Goal: Information Seeking & Learning: Learn about a topic

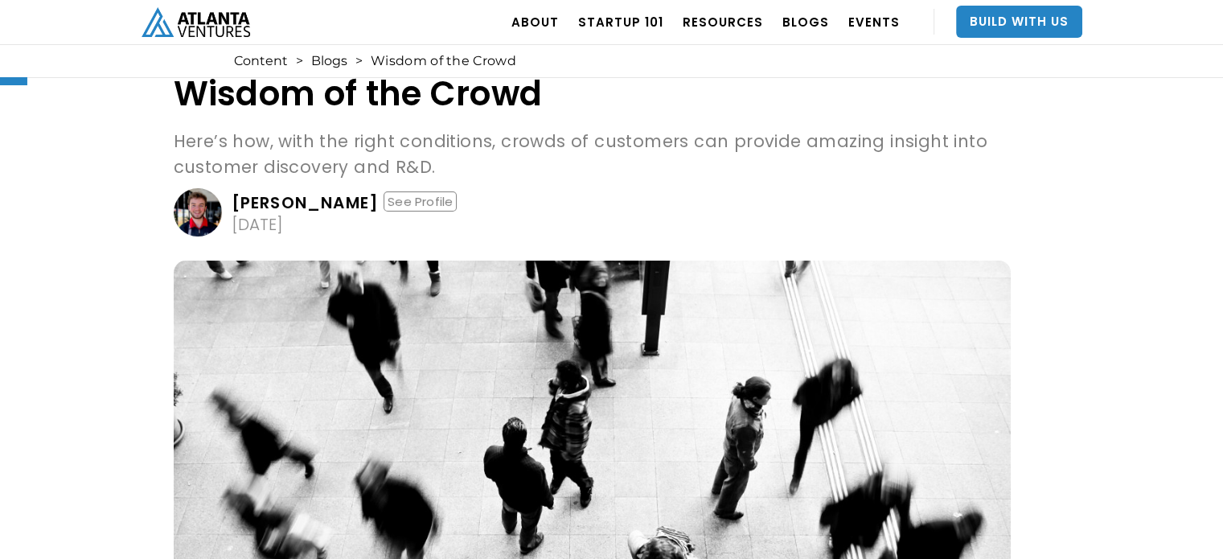
scroll to position [45, 0]
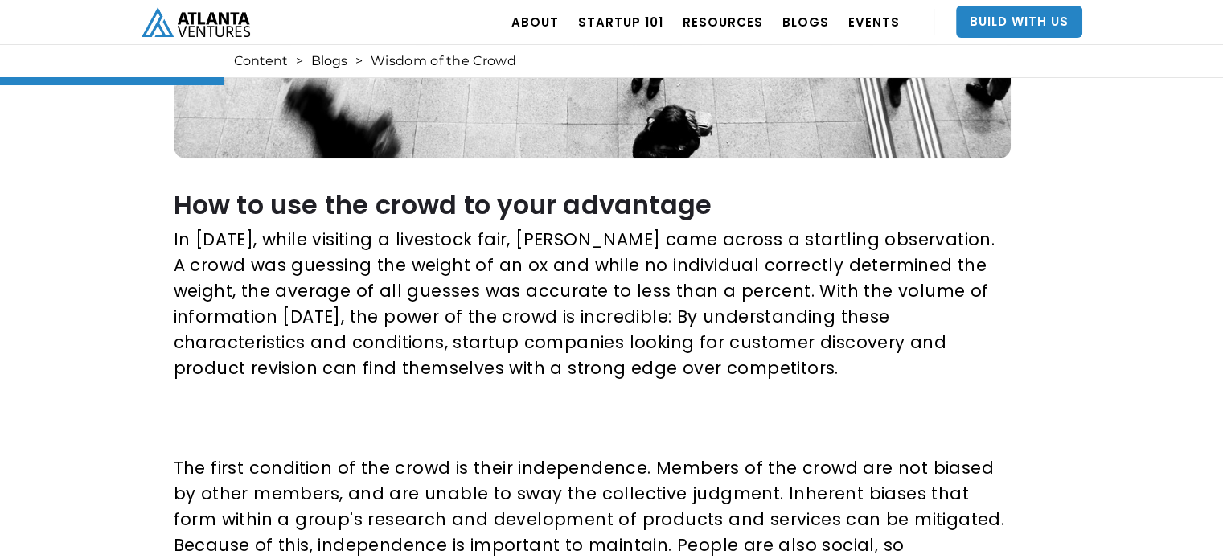
scroll to position [599, 0]
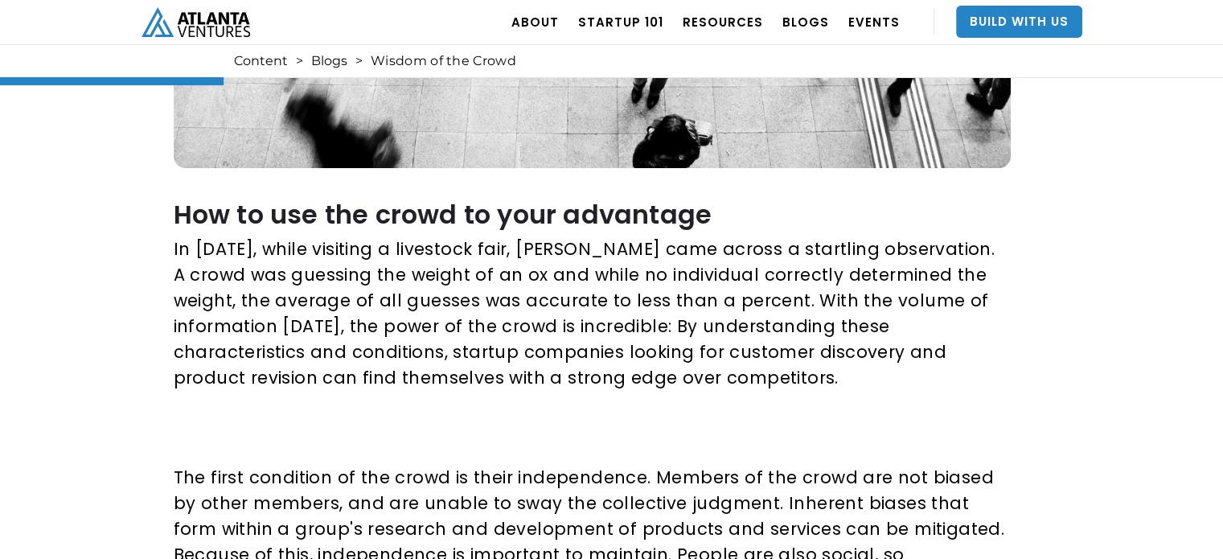
drag, startPoint x: 990, startPoint y: 500, endPoint x: 169, endPoint y: 221, distance: 867.2
copy div "Lor ip dol sit ametc ad elit seddoeius Te 3855, incid utlabore e doloremag aliq…"
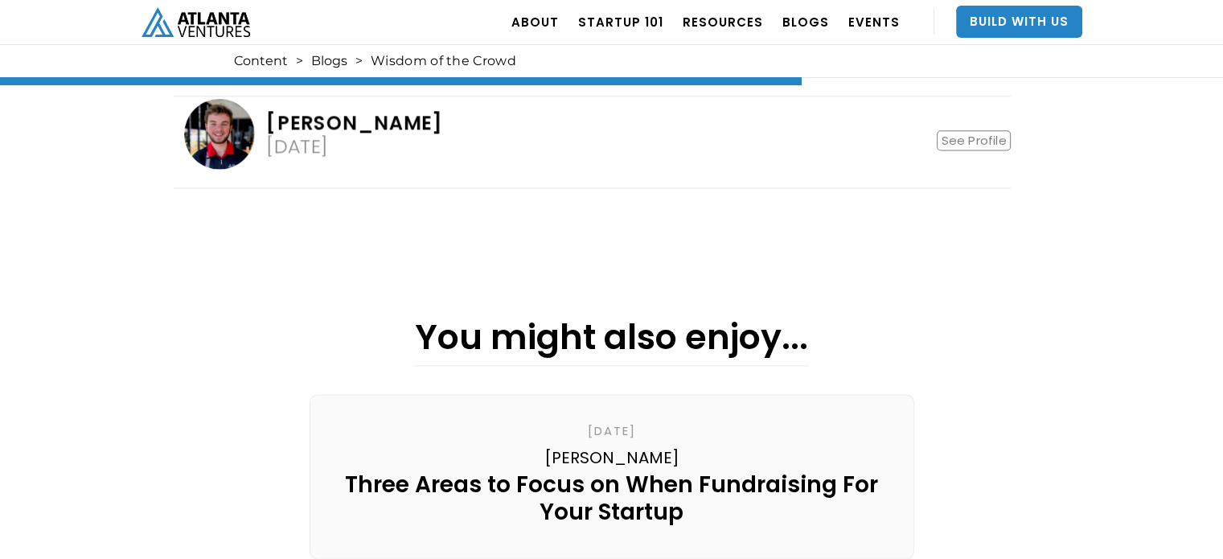
scroll to position [2147, 0]
